Goal: Task Accomplishment & Management: Manage account settings

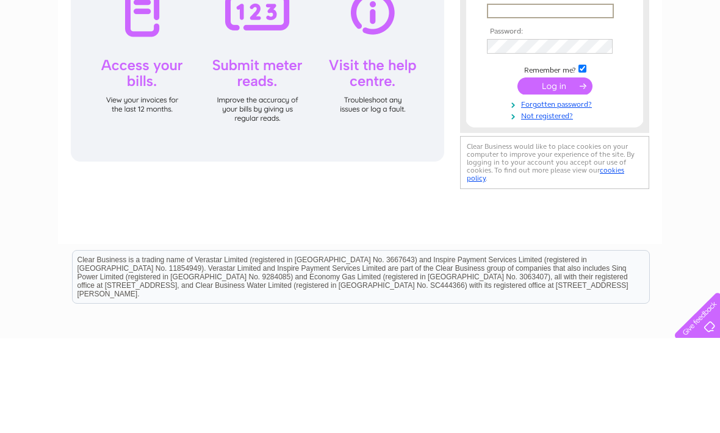
type input "[EMAIL_ADDRESS][DOMAIN_NAME]"
click at [555, 181] on input "submit" at bounding box center [554, 180] width 75 height 17
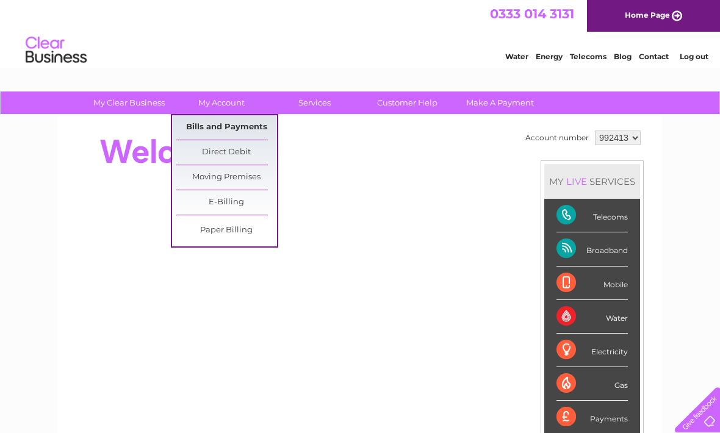
click at [264, 128] on link "Bills and Payments" at bounding box center [226, 127] width 101 height 24
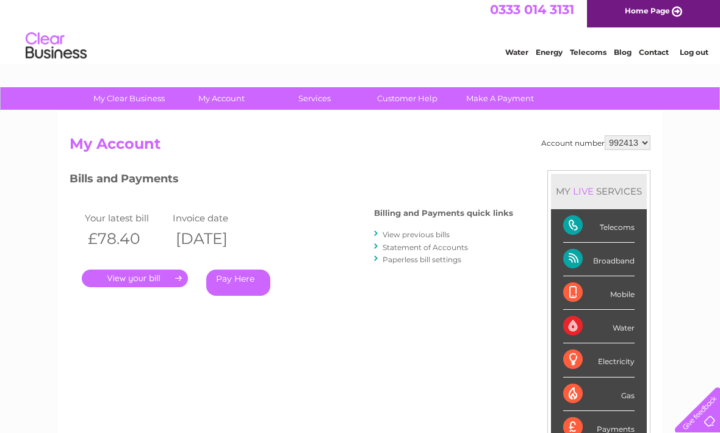
scroll to position [3, 0]
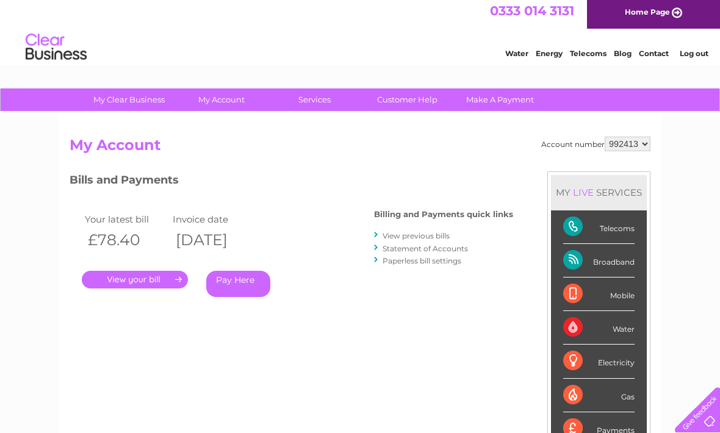
click at [168, 275] on link "." at bounding box center [135, 280] width 106 height 18
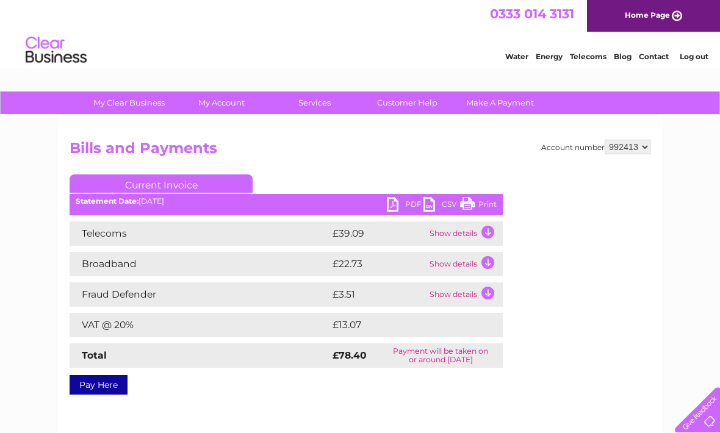
click at [407, 200] on link "PDF" at bounding box center [405, 206] width 37 height 18
